Goal: Check status: Check status

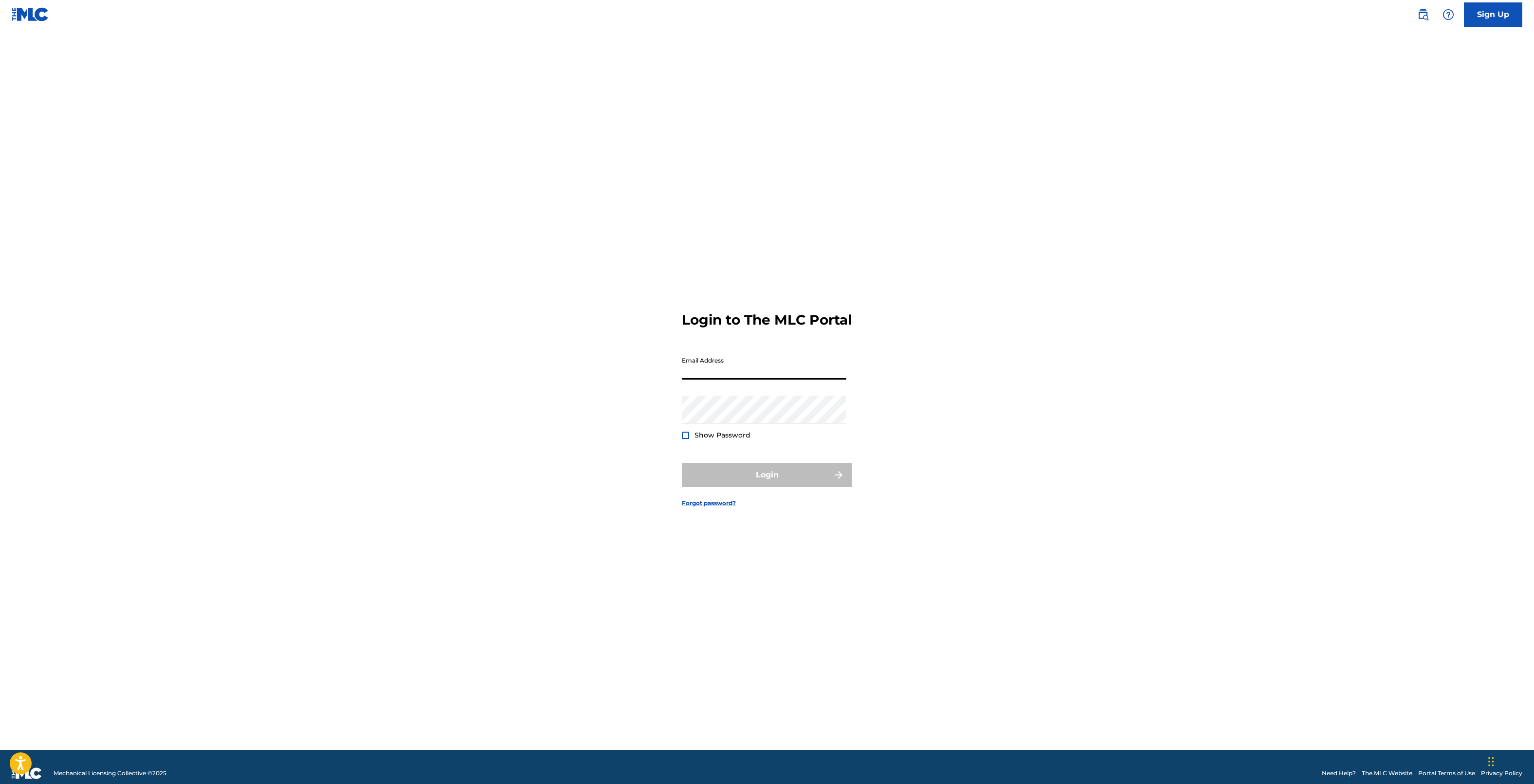
click at [774, 380] on input "Email Address" at bounding box center [764, 365] width 165 height 28
type input "[PERSON_NAME][EMAIL_ADDRESS][PERSON_NAME][DOMAIN_NAME]"
click at [787, 487] on button "Login" at bounding box center [767, 474] width 171 height 25
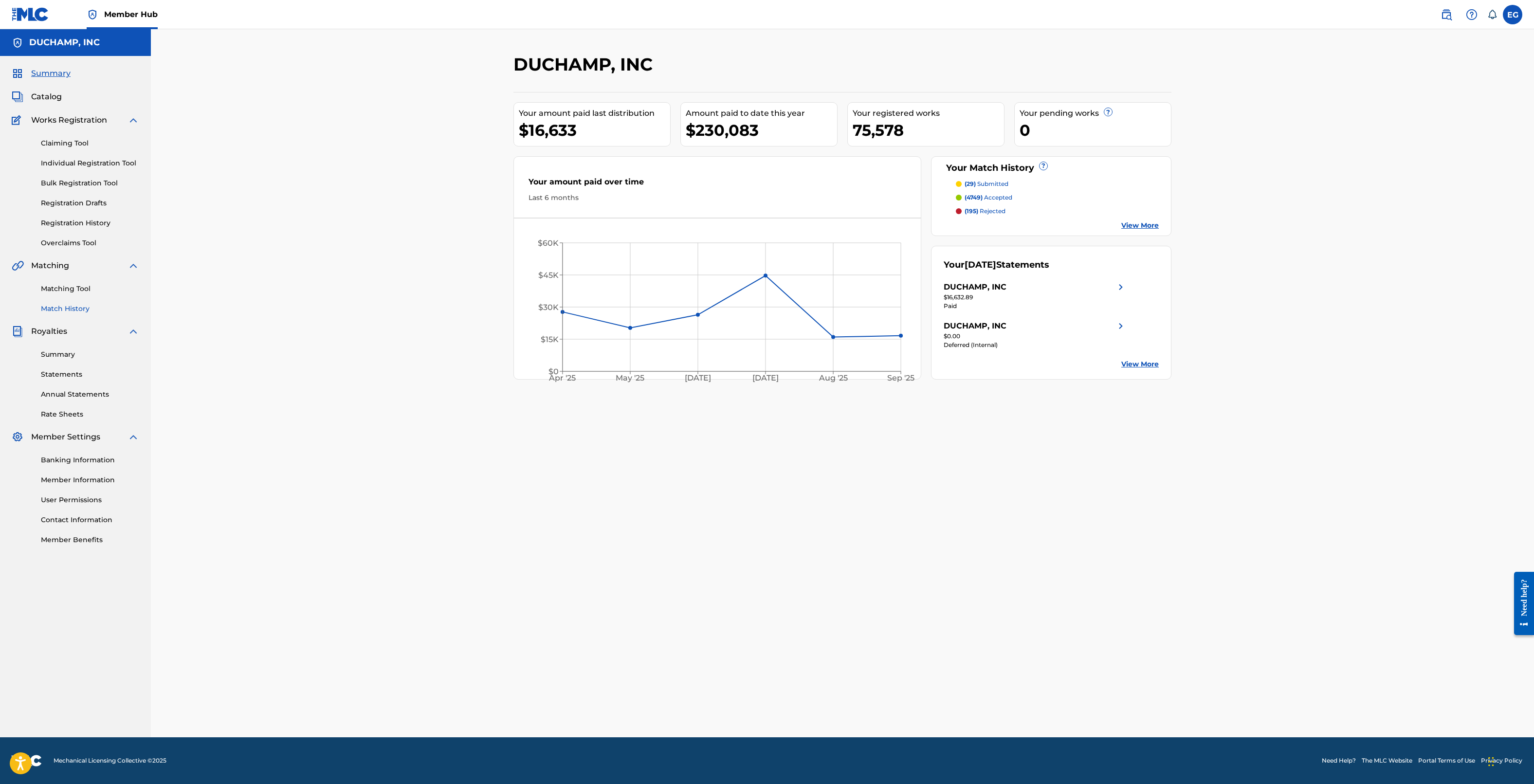
click at [71, 307] on link "Match History" at bounding box center [90, 309] width 98 height 10
